Goal: Information Seeking & Learning: Learn about a topic

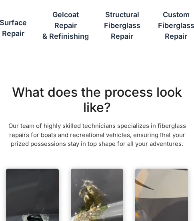
scroll to position [319, 0]
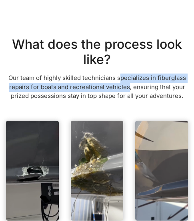
drag, startPoint x: 117, startPoint y: 77, endPoint x: 117, endPoint y: 90, distance: 13.2
click at [117, 90] on p "Our team of highly skilled technicians specializes in fiberglass repairs for bo…" at bounding box center [97, 86] width 182 height 27
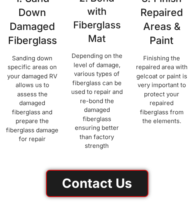
scroll to position [639, 0]
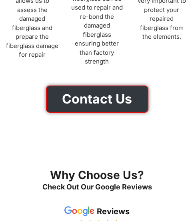
click at [117, 86] on link "Contact Us" at bounding box center [97, 98] width 102 height 27
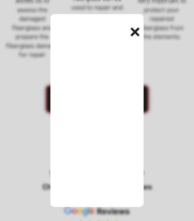
click at [141, 30] on div "+" at bounding box center [136, 31] width 16 height 16
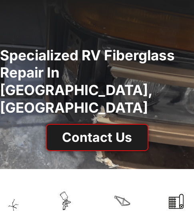
scroll to position [40, 0]
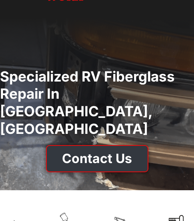
click at [102, 145] on link "Contact Us" at bounding box center [97, 158] width 102 height 27
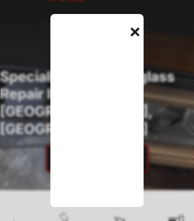
click at [144, 30] on div "+" at bounding box center [136, 31] width 16 height 16
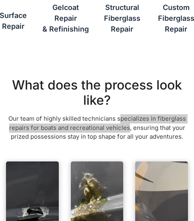
scroll to position [279, 0]
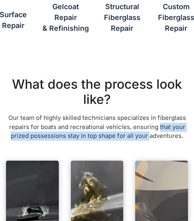
drag, startPoint x: 146, startPoint y: 127, endPoint x: 137, endPoint y: 133, distance: 11.4
click at [137, 133] on p "Our team of highly skilled technicians specializes in fiberglass repairs for bo…" at bounding box center [97, 126] width 182 height 27
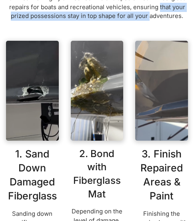
scroll to position [479, 0]
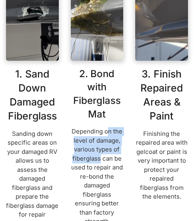
drag, startPoint x: 101, startPoint y: 154, endPoint x: 101, endPoint y: 158, distance: 4.4
click at [101, 158] on p "Depending on the level of damage, various types of fiberglass can be used to re…" at bounding box center [97, 176] width 53 height 99
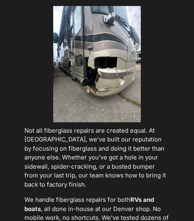
scroll to position [1118, 0]
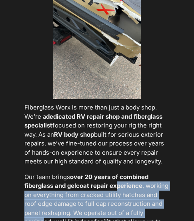
drag, startPoint x: 110, startPoint y: 119, endPoint x: 107, endPoint y: 147, distance: 29.0
click at [107, 172] on p "Our team brings over 20 years of combined fiberglass and gelcoat repair experie…" at bounding box center [96, 212] width 145 height 81
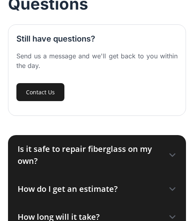
scroll to position [2235, 0]
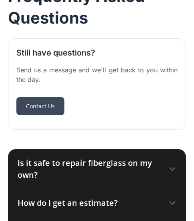
click at [42, 97] on link "Contact Us" at bounding box center [40, 106] width 48 height 18
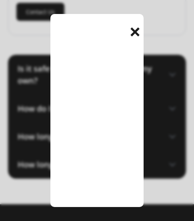
scroll to position [2355, 0]
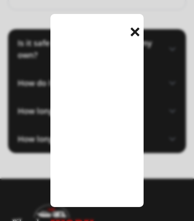
click at [141, 33] on div "+" at bounding box center [136, 31] width 16 height 16
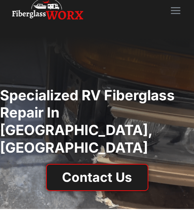
scroll to position [0, 0]
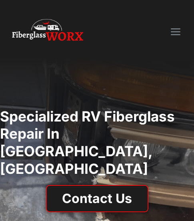
click at [174, 34] on img "menu" at bounding box center [175, 31] width 10 height 7
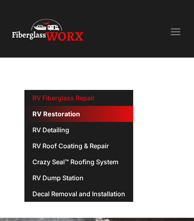
click at [58, 109] on link "RV Restoration" at bounding box center [78, 114] width 109 height 16
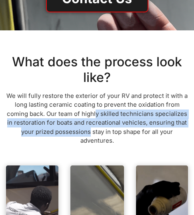
drag, startPoint x: 98, startPoint y: 116, endPoint x: 91, endPoint y: 130, distance: 15.7
click at [91, 130] on p "We will fully restore the exterior of your RV and protect it with a long lastin…" at bounding box center [97, 118] width 182 height 54
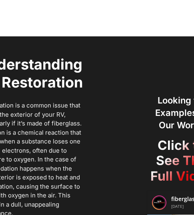
scroll to position [958, 0]
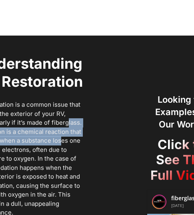
drag, startPoint x: 68, startPoint y: 120, endPoint x: 61, endPoint y: 142, distance: 22.6
click at [61, 142] on p "RV oxidation is a common issue that affects the exterior of your RV, particular…" at bounding box center [30, 158] width 105 height 117
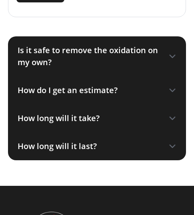
scroll to position [1517, 0]
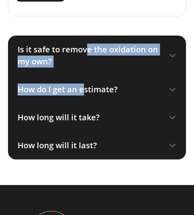
click at [82, 97] on div "Is it safe to remove the oxidation on my own? Removing oxidation from your RV o…" at bounding box center [97, 98] width 178 height 124
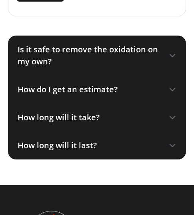
click at [94, 81] on div "How do I get an estimate?" at bounding box center [97, 89] width 178 height 28
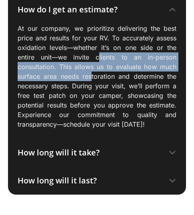
drag, startPoint x: 97, startPoint y: 54, endPoint x: 91, endPoint y: 77, distance: 23.5
click at [91, 77] on p "At our company, we prioritize delivering the best price and results for your RV…" at bounding box center [97, 76] width 158 height 105
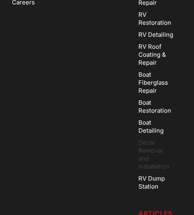
scroll to position [2076, 0]
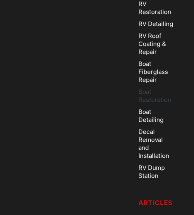
click at [158, 86] on link "Boat Restoration" at bounding box center [155, 96] width 35 height 20
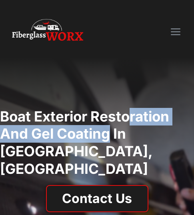
drag, startPoint x: 125, startPoint y: 125, endPoint x: 105, endPoint y: 138, distance: 23.6
click at [105, 138] on h1 "Boat exterior Restoration and Gel Coating in Denver, CO" at bounding box center [97, 143] width 194 height 70
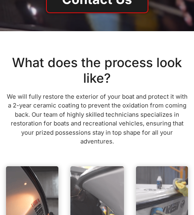
scroll to position [200, 0]
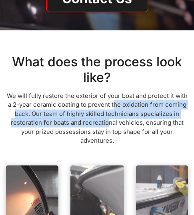
drag, startPoint x: 114, startPoint y: 104, endPoint x: 109, endPoint y: 119, distance: 15.0
click at [109, 119] on p "We will fully restore the exterior of your boat and protect it with a 2-year ce…" at bounding box center [97, 118] width 182 height 54
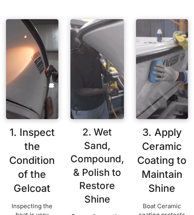
scroll to position [399, 0]
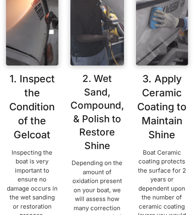
drag, startPoint x: 107, startPoint y: 116, endPoint x: 107, endPoint y: 123, distance: 6.8
click at [107, 123] on h3 "2. Wet Sand, Compound, & Polish to Restore Shine" at bounding box center [96, 112] width 53 height 81
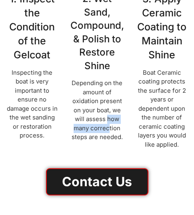
drag, startPoint x: 108, startPoint y: 122, endPoint x: 108, endPoint y: 131, distance: 8.8
click at [108, 131] on p "Depending on the amount of oxidation present on your boat, we will assess how m…" at bounding box center [96, 110] width 53 height 63
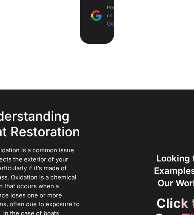
scroll to position [958, 0]
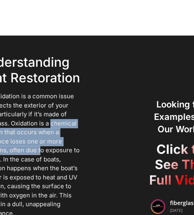
drag, startPoint x: 45, startPoint y: 133, endPoint x: 41, endPoint y: 148, distance: 15.6
click at [41, 148] on p "Boat oxidation is a common issue that affects the exterior of your boat, partic…" at bounding box center [30, 155] width 102 height 126
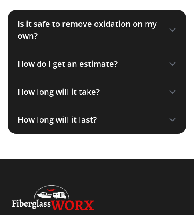
scroll to position [1557, 0]
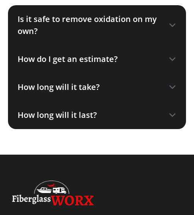
click at [71, 109] on div "How long will it last?" at bounding box center [57, 115] width 79 height 12
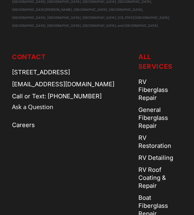
scroll to position [1996, 0]
